Goal: Task Accomplishment & Management: Manage account settings

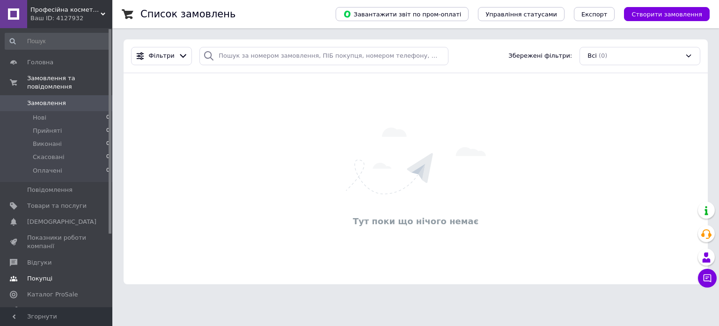
click at [34, 61] on span "Головна" at bounding box center [40, 62] width 26 height 8
click at [57, 270] on link "Покупці" at bounding box center [57, 278] width 115 height 16
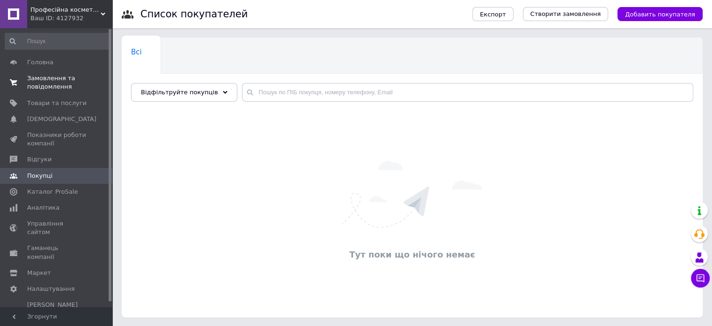
click at [73, 90] on span "Замовлення та повідомлення" at bounding box center [56, 82] width 59 height 17
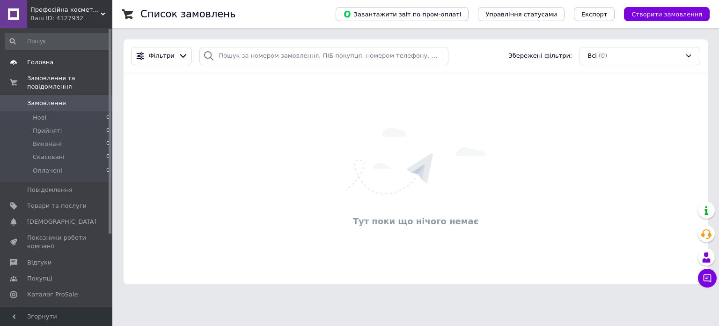
click at [74, 61] on span "Головна" at bounding box center [56, 62] width 59 height 8
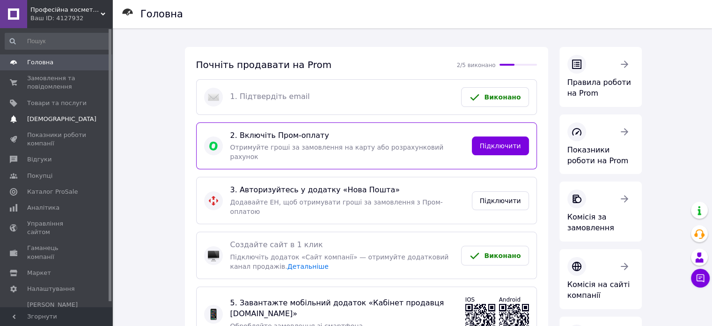
click at [68, 123] on link "Сповіщення 0 0" at bounding box center [57, 119] width 115 height 16
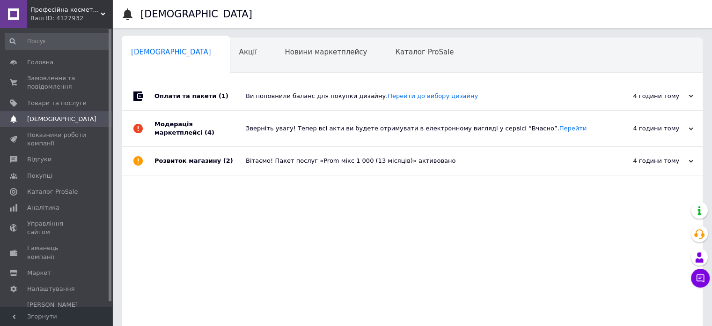
click at [283, 156] on div "Вітаємо! Пакет послуг «Prom мікс 1 000 (13 місяців)» активовано" at bounding box center [423, 160] width 354 height 8
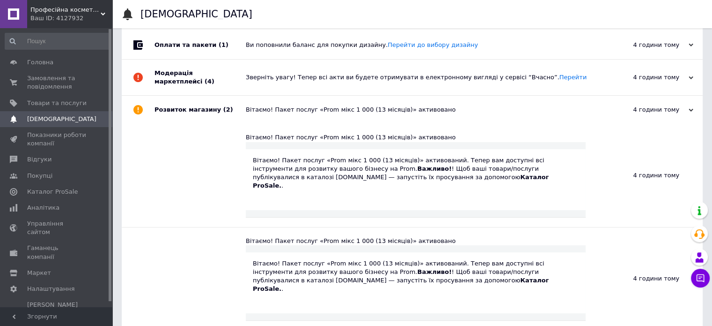
scroll to position [58, 0]
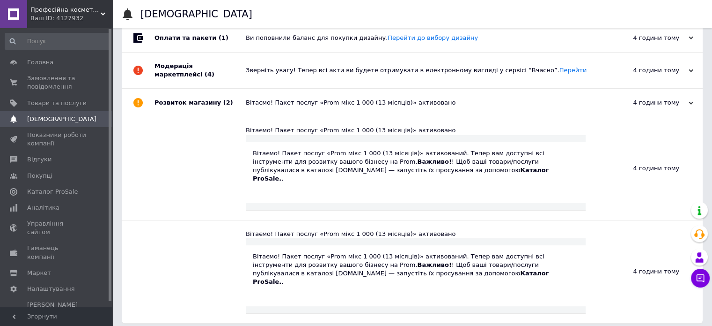
click at [266, 67] on div "Зверніть увагу! Тепер всі акти ви будете отримувати в електронному вигляді у се…" at bounding box center [423, 70] width 354 height 8
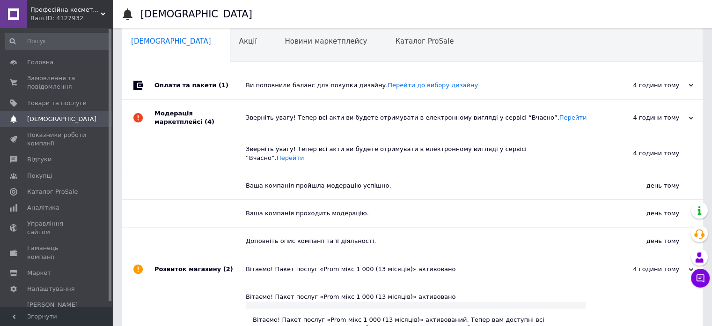
scroll to position [0, 0]
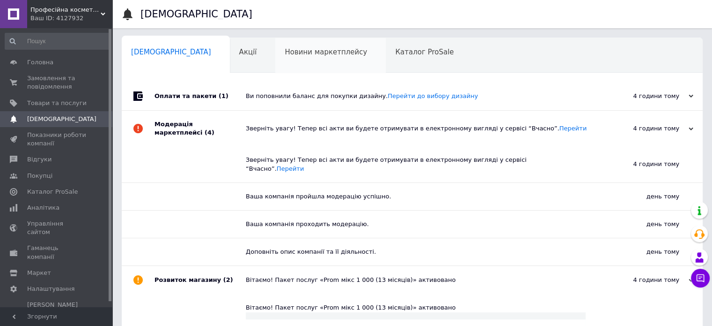
click at [290, 56] on span "Новини маркетплейсу" at bounding box center [326, 52] width 82 height 8
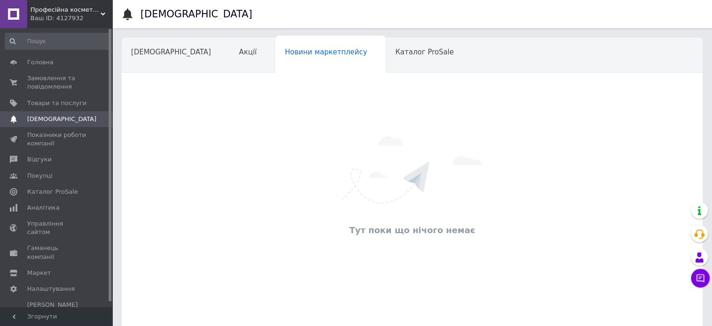
click at [206, 83] on span "Навчання та заходи" at bounding box center [168, 87] width 74 height 8
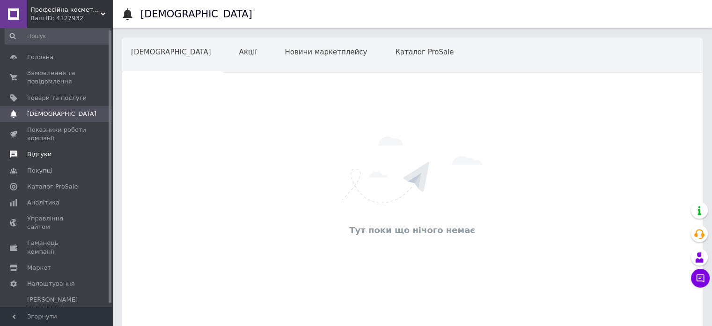
scroll to position [6, 0]
click at [58, 220] on span "Управління сайтом" at bounding box center [56, 222] width 59 height 17
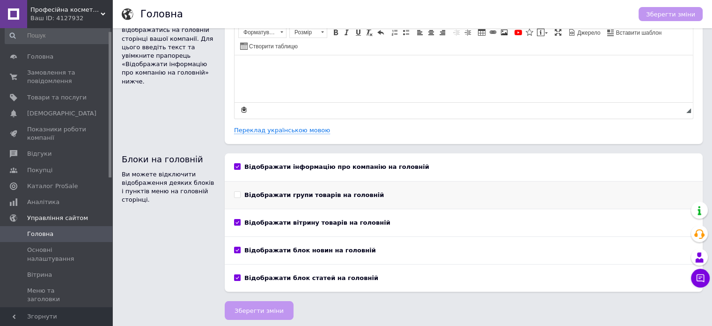
scroll to position [38, 0]
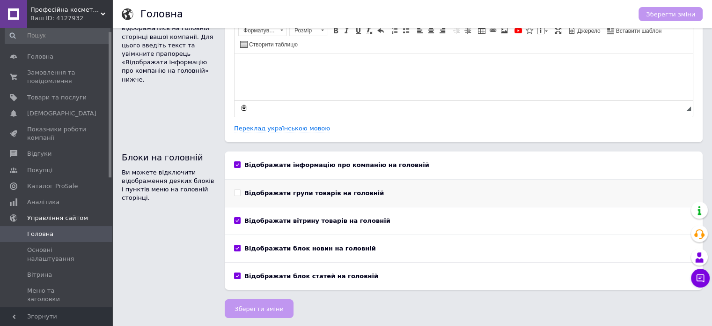
click at [237, 192] on input "Відображати групи товарів на головній" at bounding box center [237, 192] width 6 height 6
checkbox input "true"
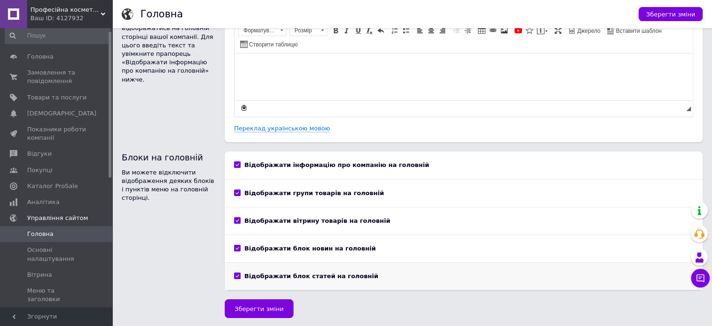
click at [234, 269] on div "Відображати блок статей на головній" at bounding box center [464, 276] width 478 height 28
click at [238, 274] on input "Відображати блок статей на головній" at bounding box center [237, 275] width 6 height 6
checkbox input "false"
click at [237, 246] on input "Відображати блок новин на головній" at bounding box center [237, 247] width 6 height 6
checkbox input "false"
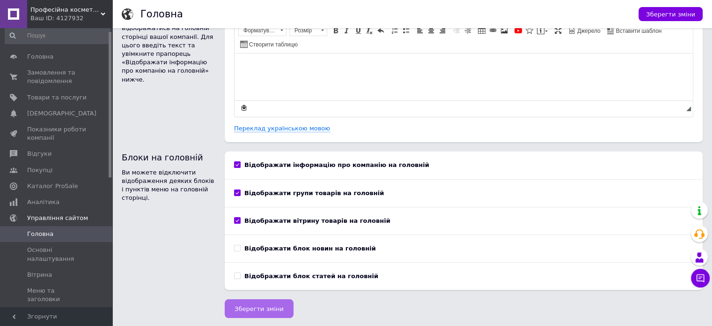
click at [266, 308] on span "Зберегти зміни" at bounding box center [259, 308] width 49 height 7
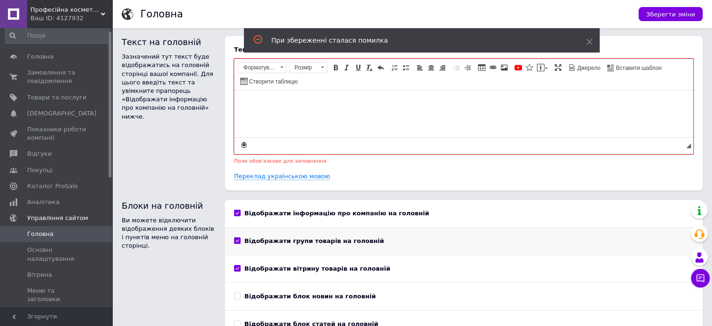
scroll to position [0, 0]
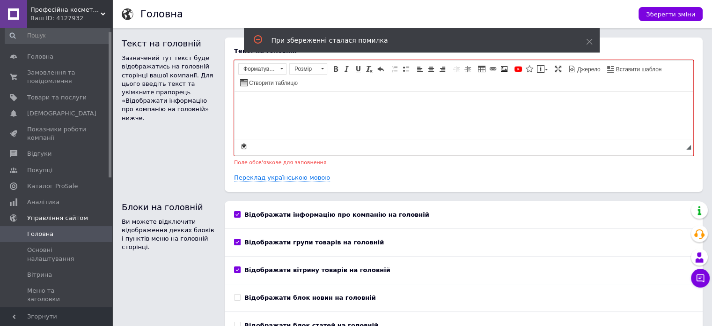
click at [327, 118] on html at bounding box center [464, 106] width 459 height 29
